Goal: Information Seeking & Learning: Learn about a topic

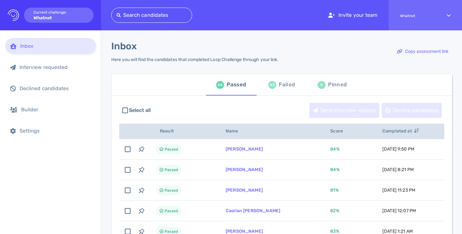
click at [172, 17] on div at bounding box center [152, 15] width 70 height 9
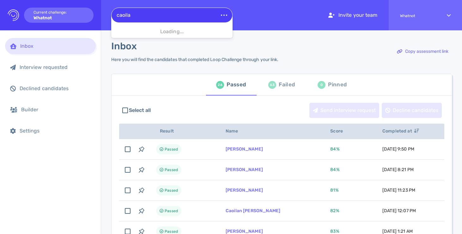
type input "caoilan"
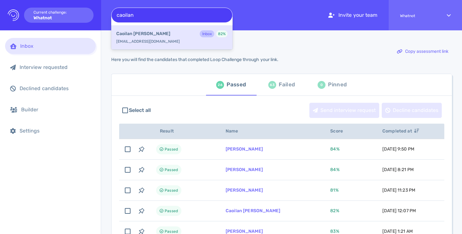
click at [156, 34] on div "Caoilan [PERSON_NAME] Inbox 82 %" at bounding box center [171, 34] width 111 height 8
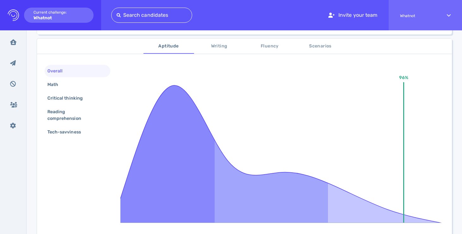
scroll to position [82, 0]
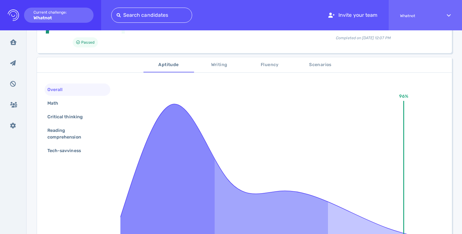
click at [219, 65] on span "Writing" at bounding box center [219, 65] width 43 height 8
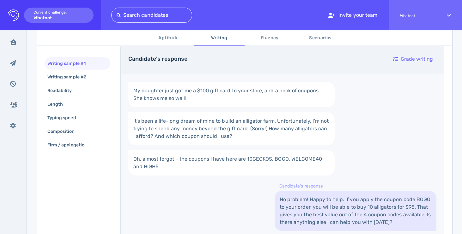
scroll to position [29, 0]
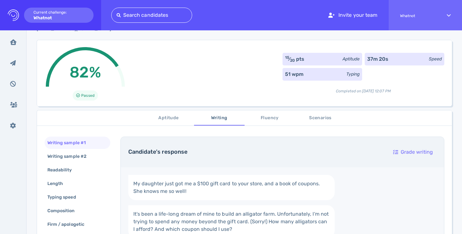
click at [268, 117] on span "Fluency" at bounding box center [270, 118] width 43 height 8
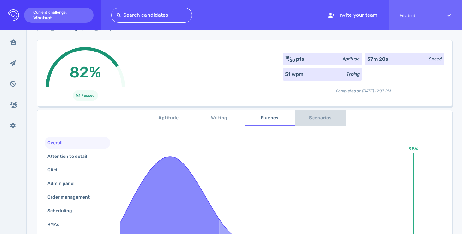
click at [315, 115] on span "Scenarios" at bounding box center [320, 118] width 43 height 8
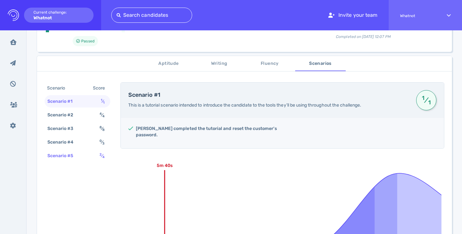
scroll to position [89, 0]
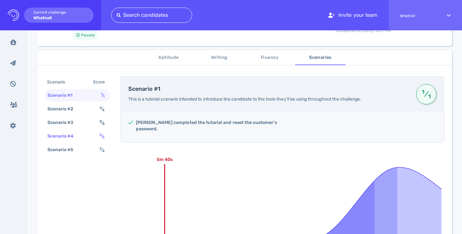
click at [72, 137] on div "Scenario #4" at bounding box center [63, 136] width 35 height 9
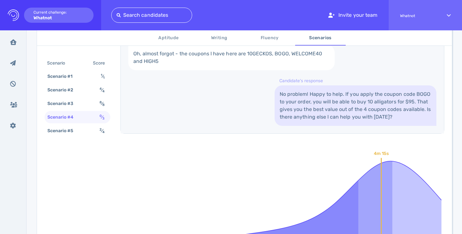
scroll to position [426, 0]
